Goal: Find specific page/section: Find specific page/section

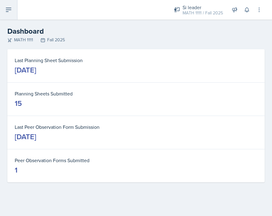
click at [13, 11] on button at bounding box center [8, 10] width 17 height 20
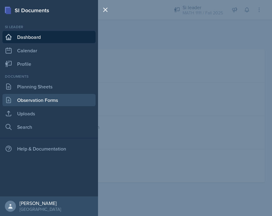
click at [30, 103] on link "Observation Forms" at bounding box center [48, 100] width 93 height 12
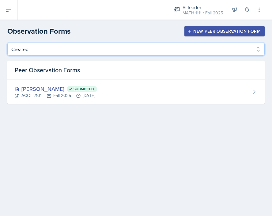
click at [182, 48] on select "Created Observed" at bounding box center [135, 49] width 257 height 13
select select "Observed"
click at [7, 43] on select "Created Observed" at bounding box center [135, 49] width 257 height 13
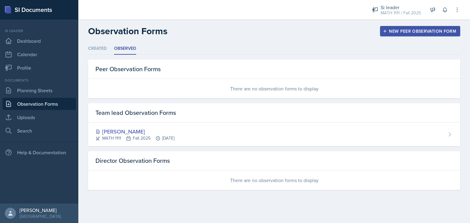
click at [222, 180] on div "There are no observation forms to display" at bounding box center [274, 181] width 372 height 20
click at [216, 167] on div "Director Observation Forms" at bounding box center [274, 161] width 372 height 19
click at [206, 179] on div "There are no observation forms to display" at bounding box center [274, 181] width 372 height 20
click at [46, 95] on link "Planning Sheets" at bounding box center [38, 91] width 73 height 12
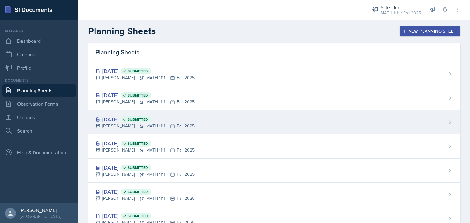
click at [224, 124] on div "[DATE] Submitted [PERSON_NAME] MATH 1111 Fall 2025" at bounding box center [274, 123] width 372 height 24
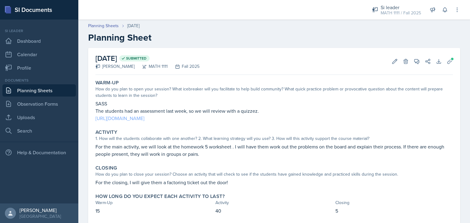
click at [144, 119] on link "[URL][DOMAIN_NAME]" at bounding box center [120, 118] width 49 height 7
